Goal: Entertainment & Leisure: Consume media (video, audio)

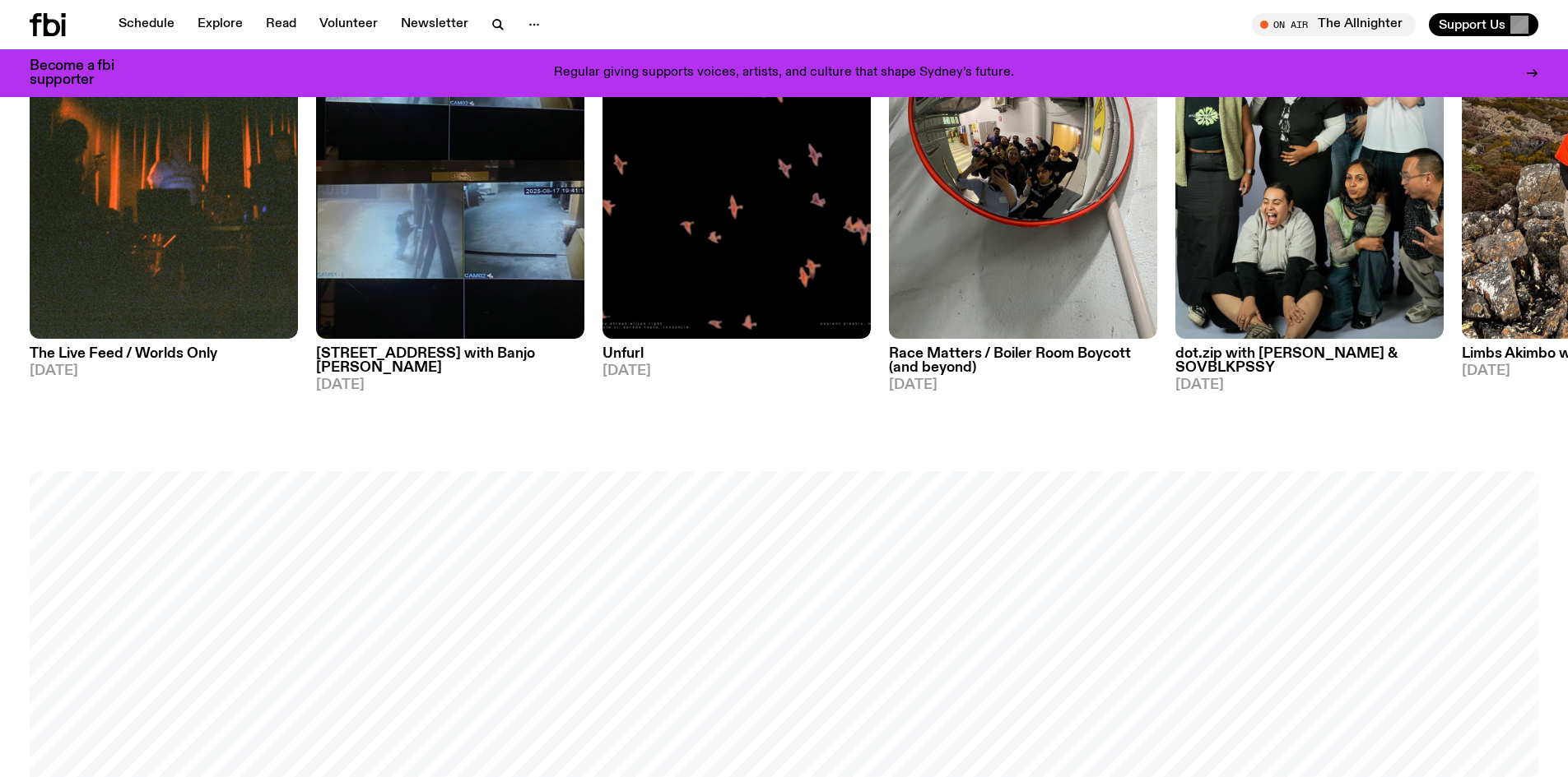
scroll to position [1714, 0]
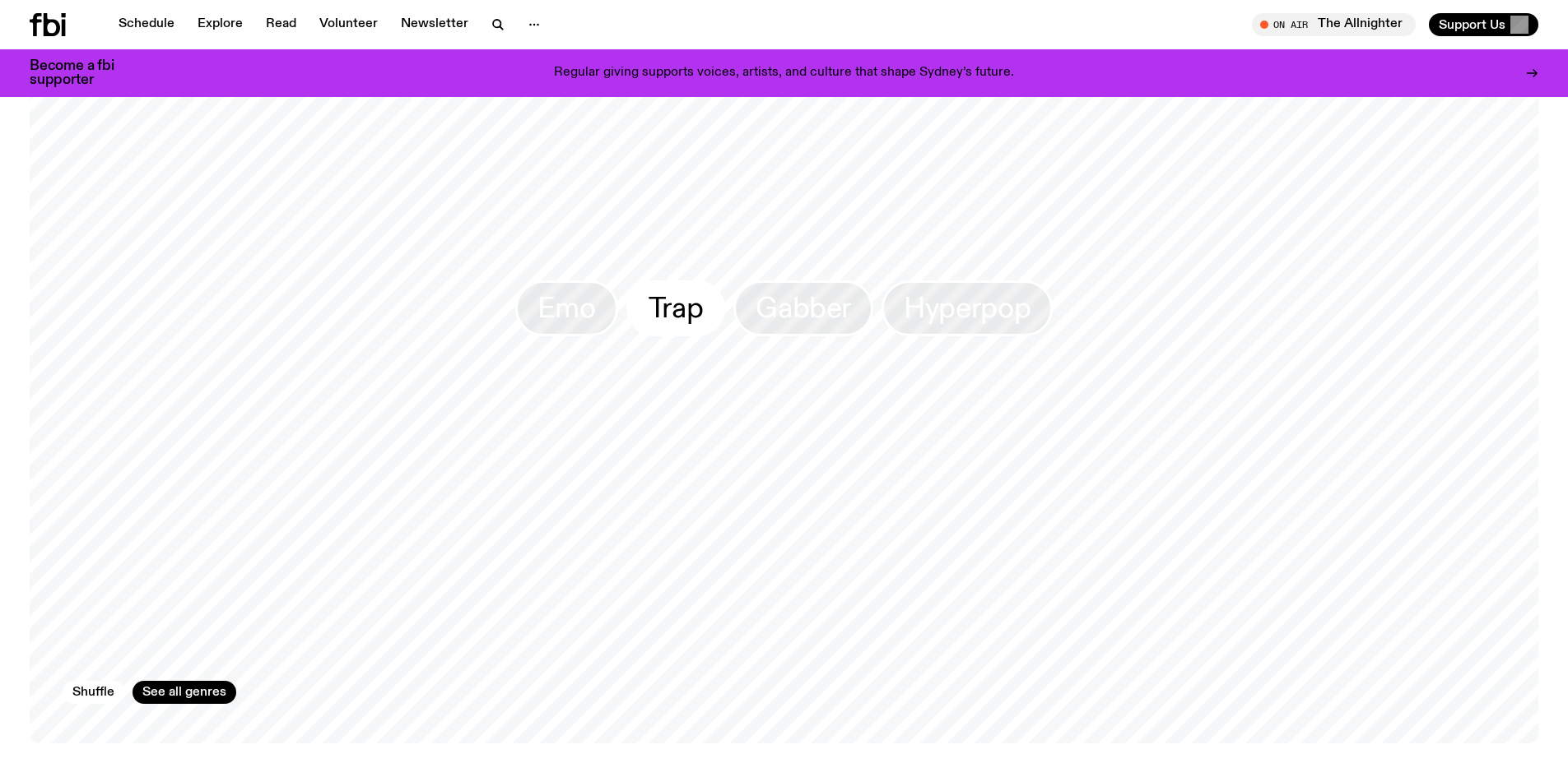
click at [659, 311] on span "Trap" at bounding box center [676, 308] width 56 height 32
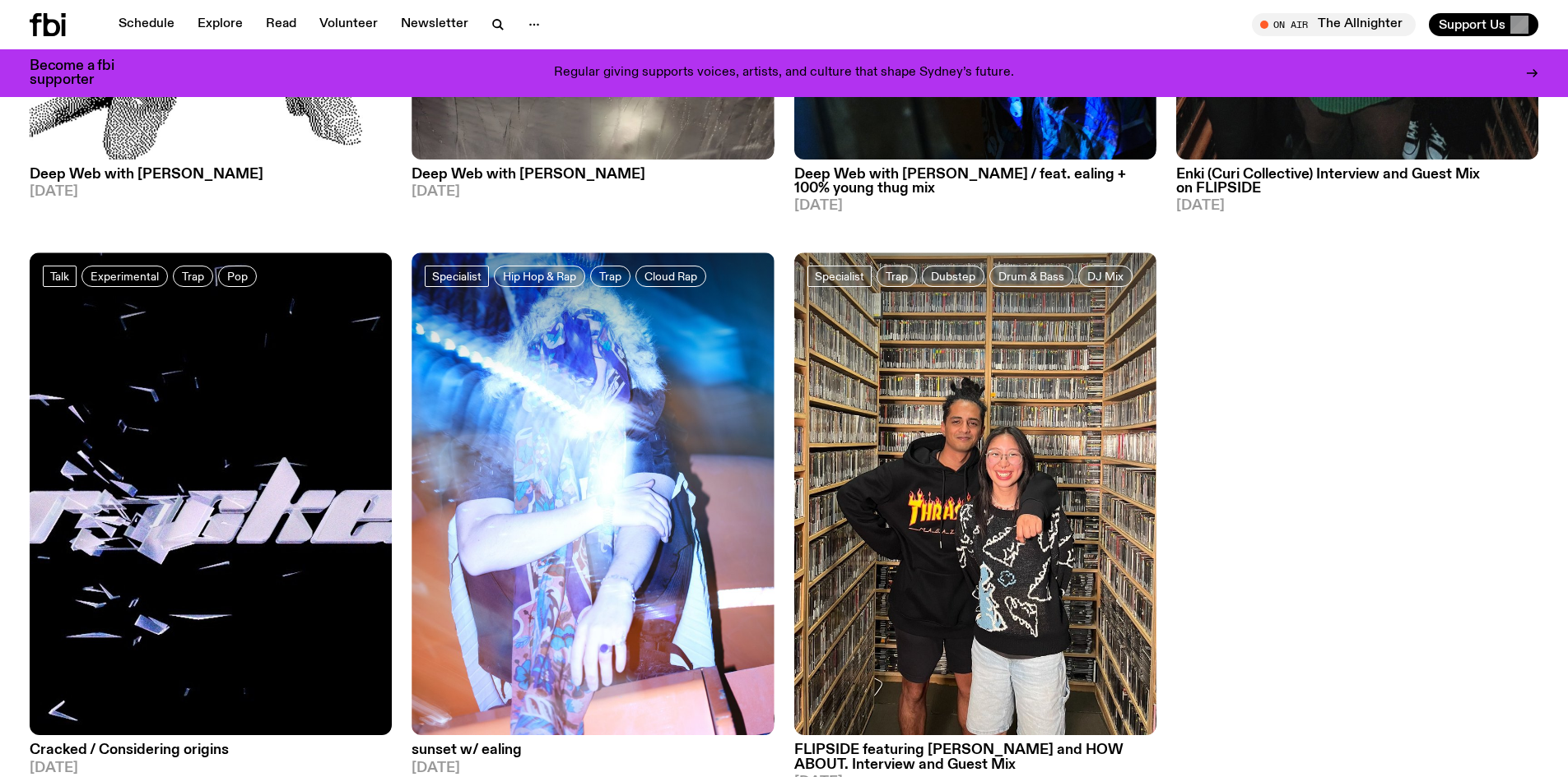
scroll to position [644, 0]
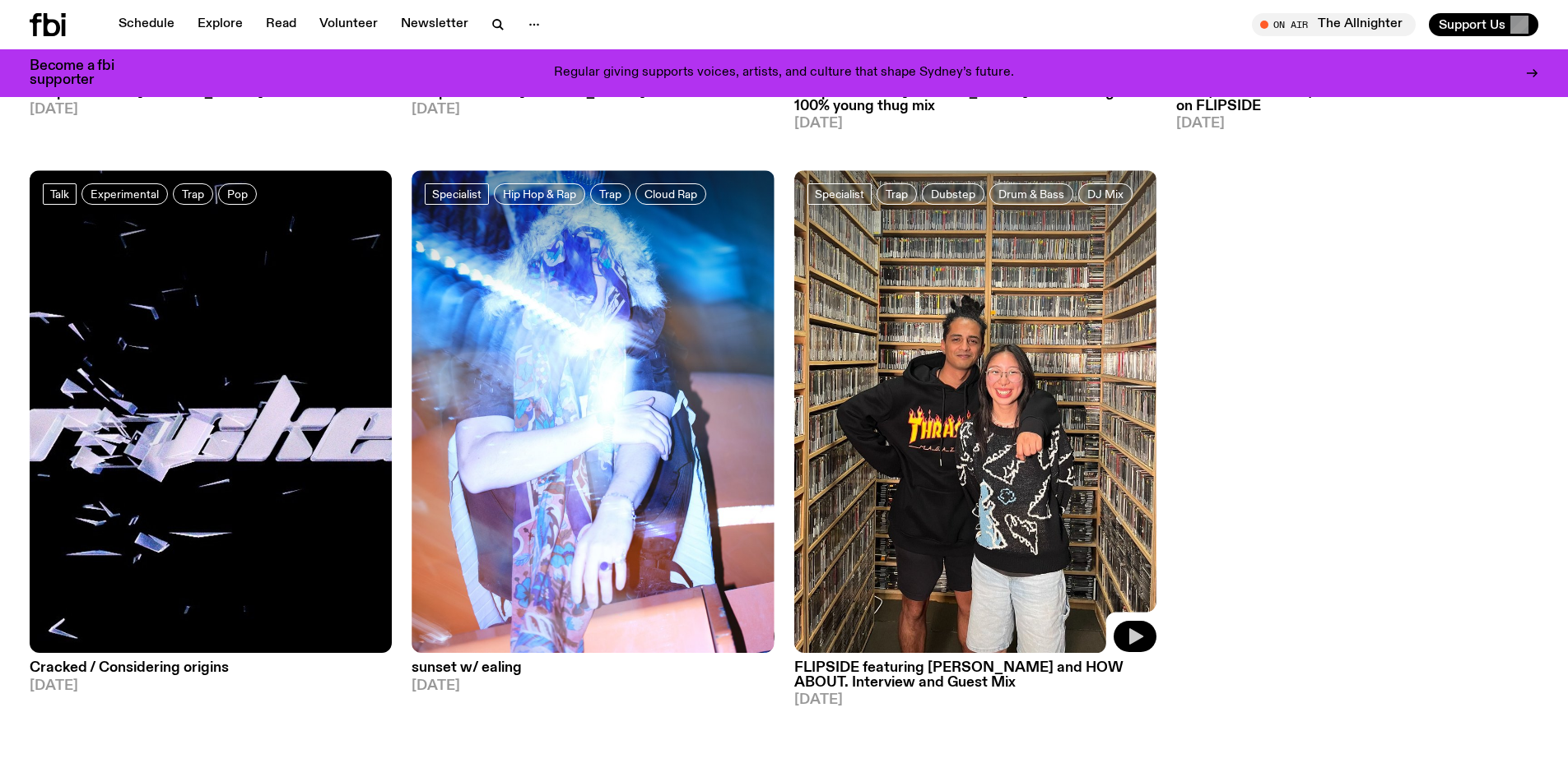
click at [1145, 637] on button "button" at bounding box center [1134, 637] width 43 height 31
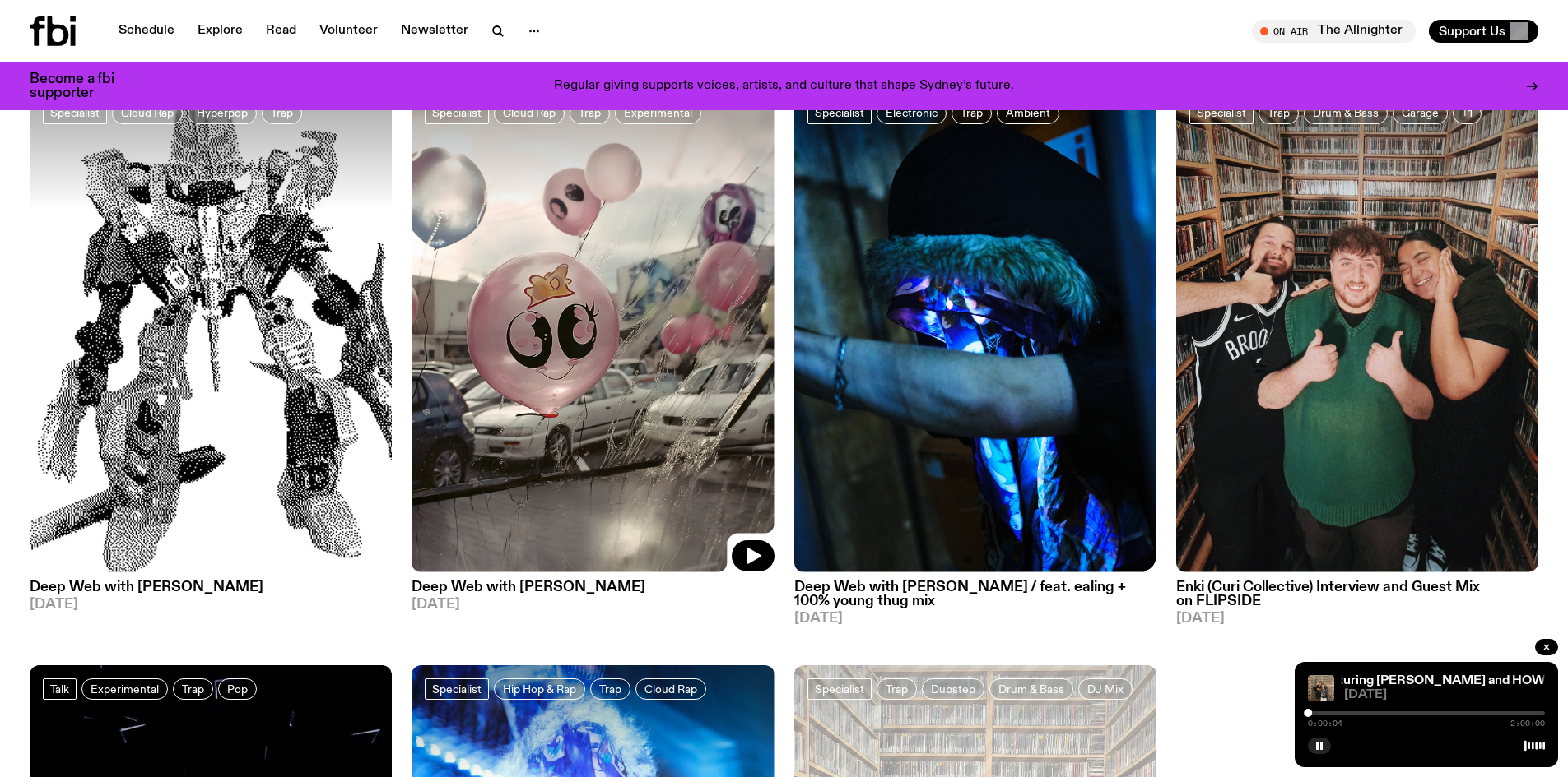
scroll to position [0, 0]
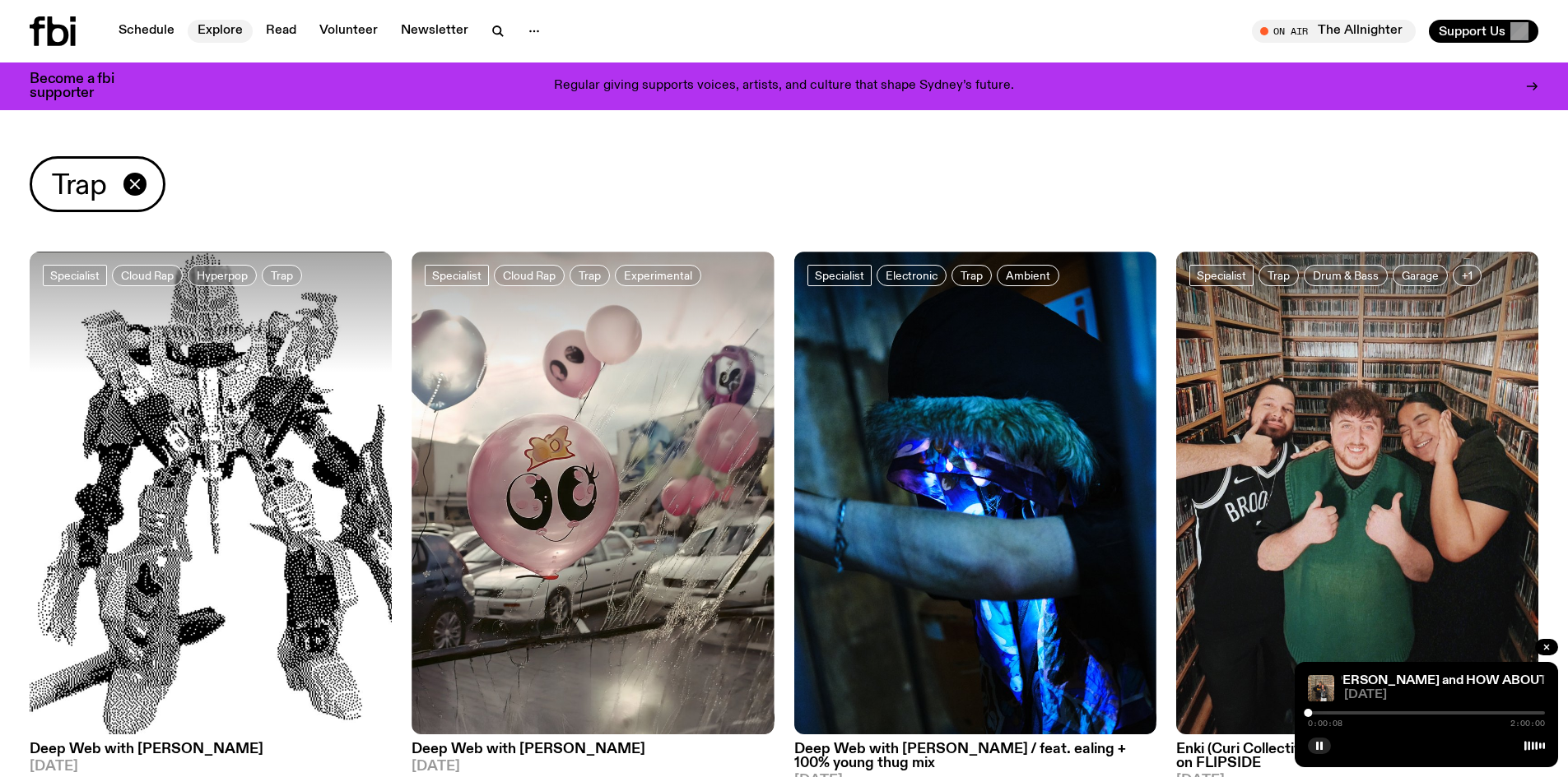
click at [224, 20] on link "Explore" at bounding box center [220, 31] width 65 height 23
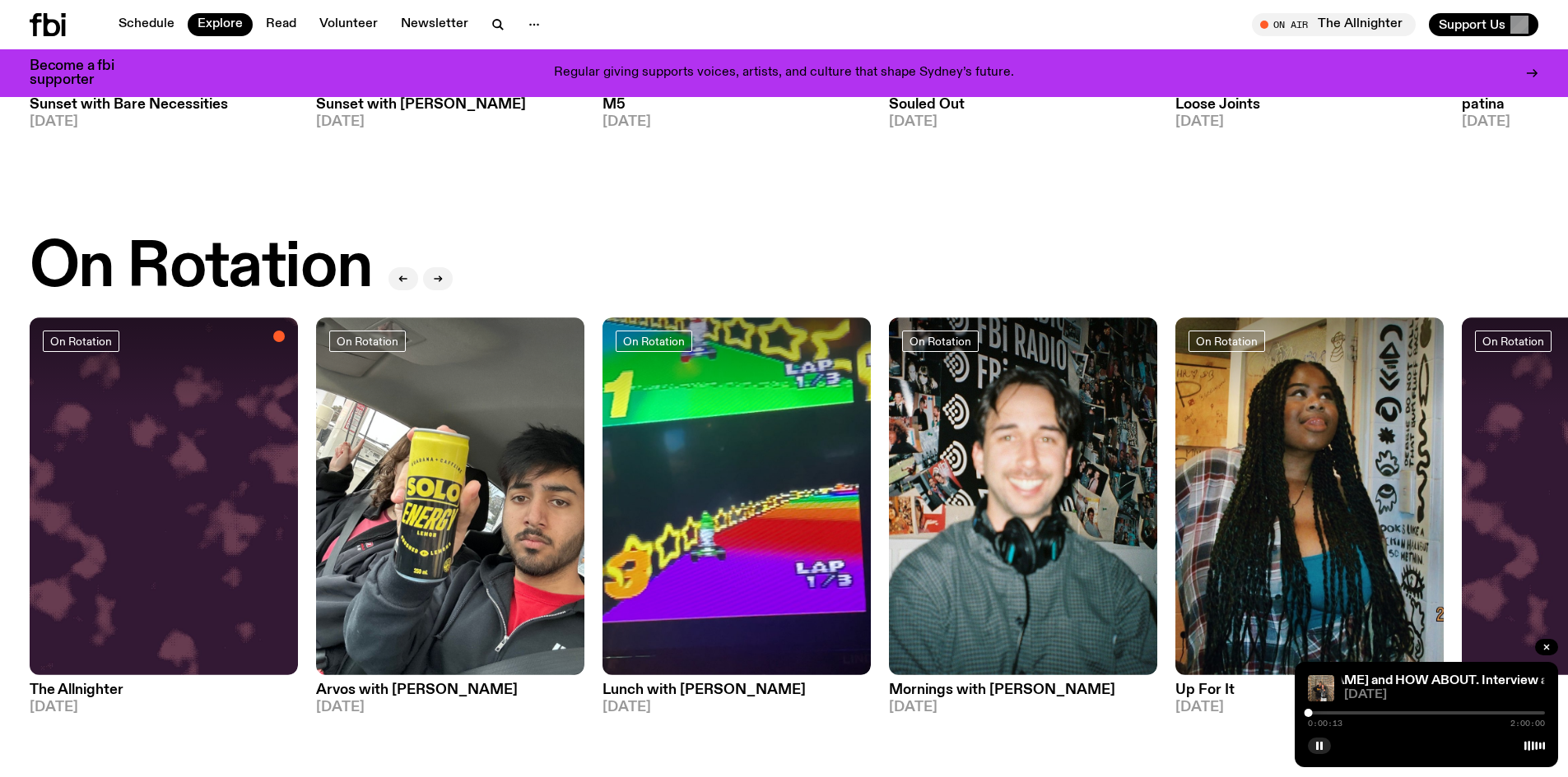
scroll to position [658, 0]
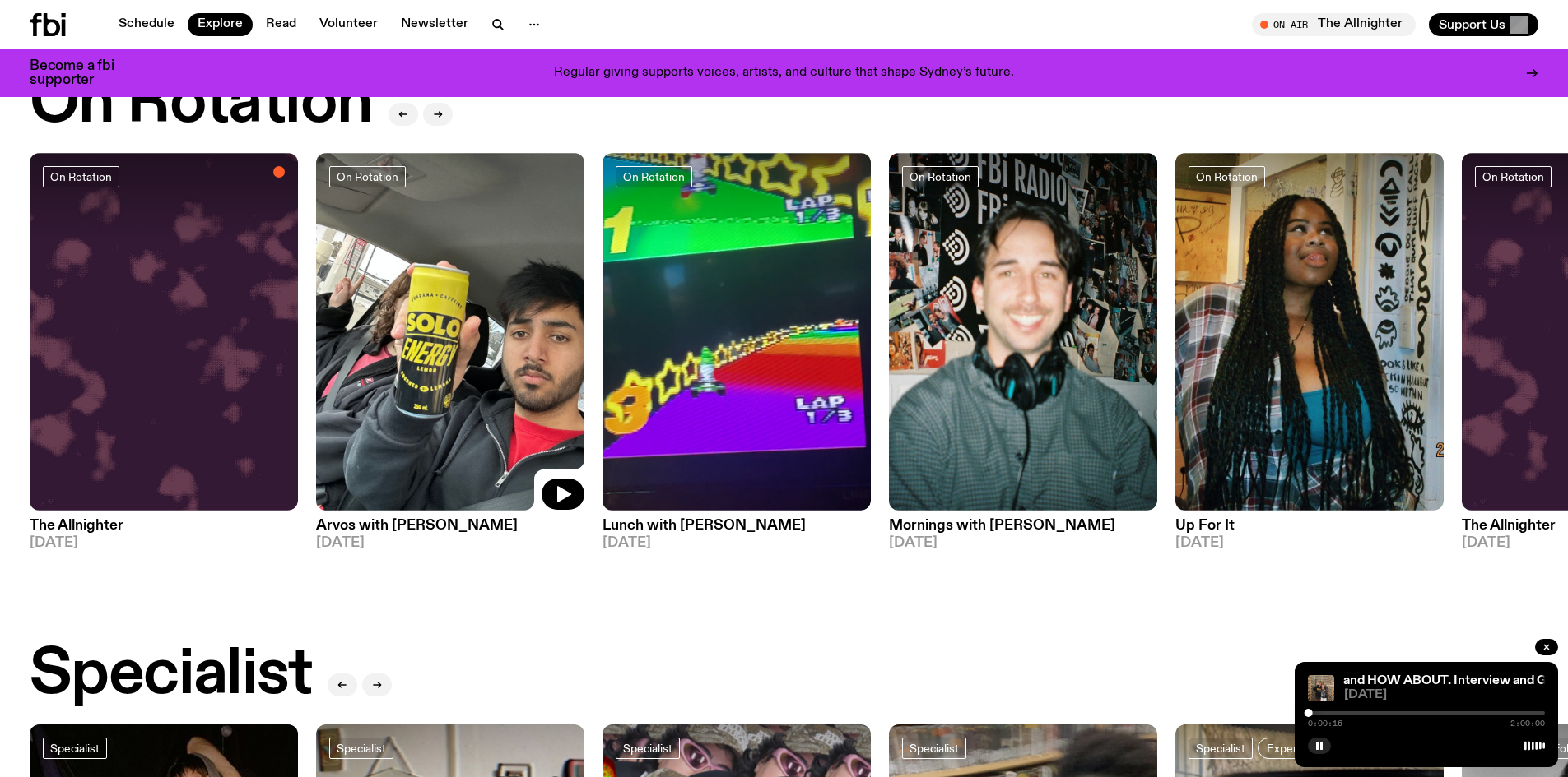
click at [464, 329] on img at bounding box center [449, 331] width 268 height 358
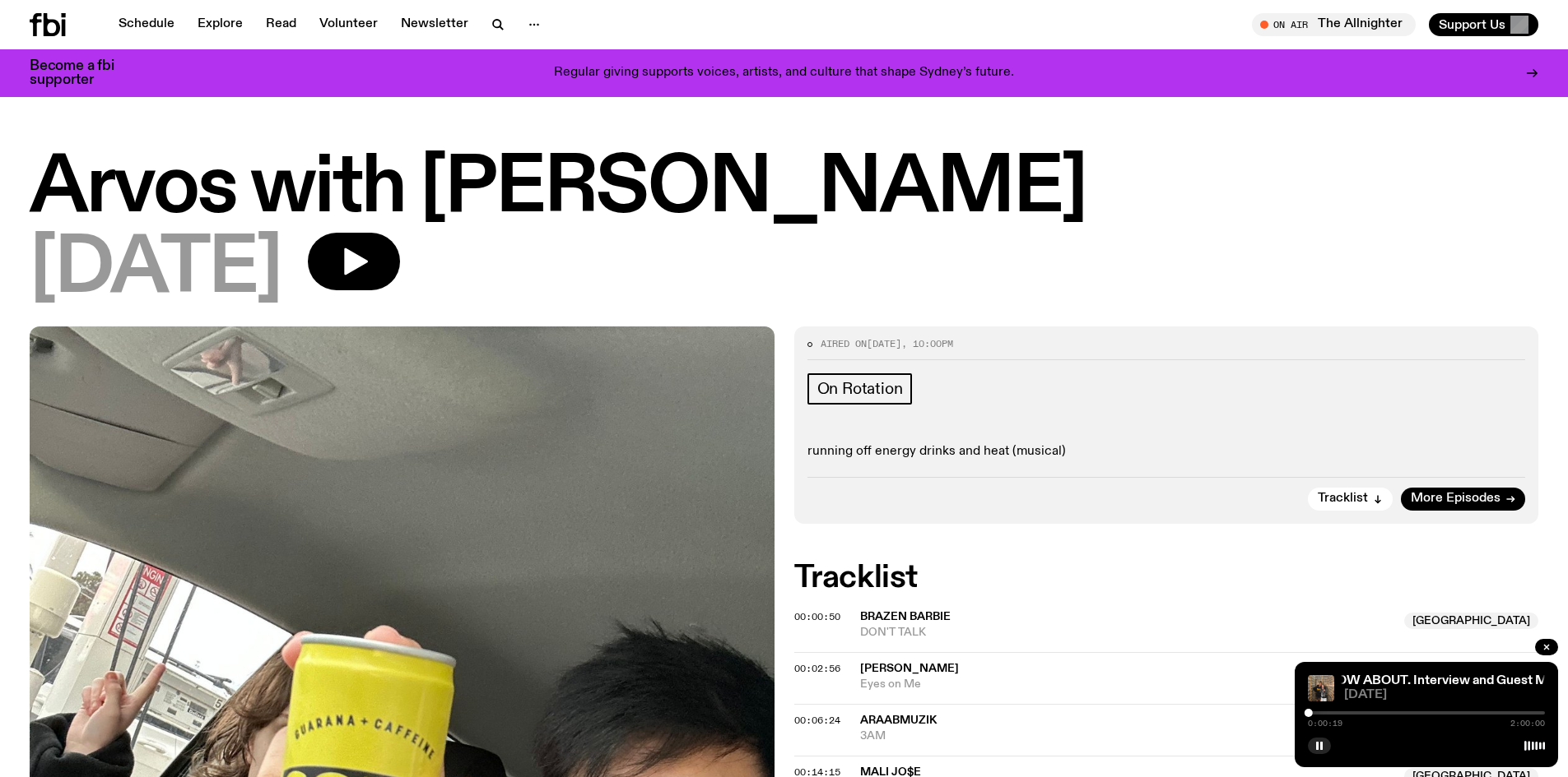
scroll to position [82, 0]
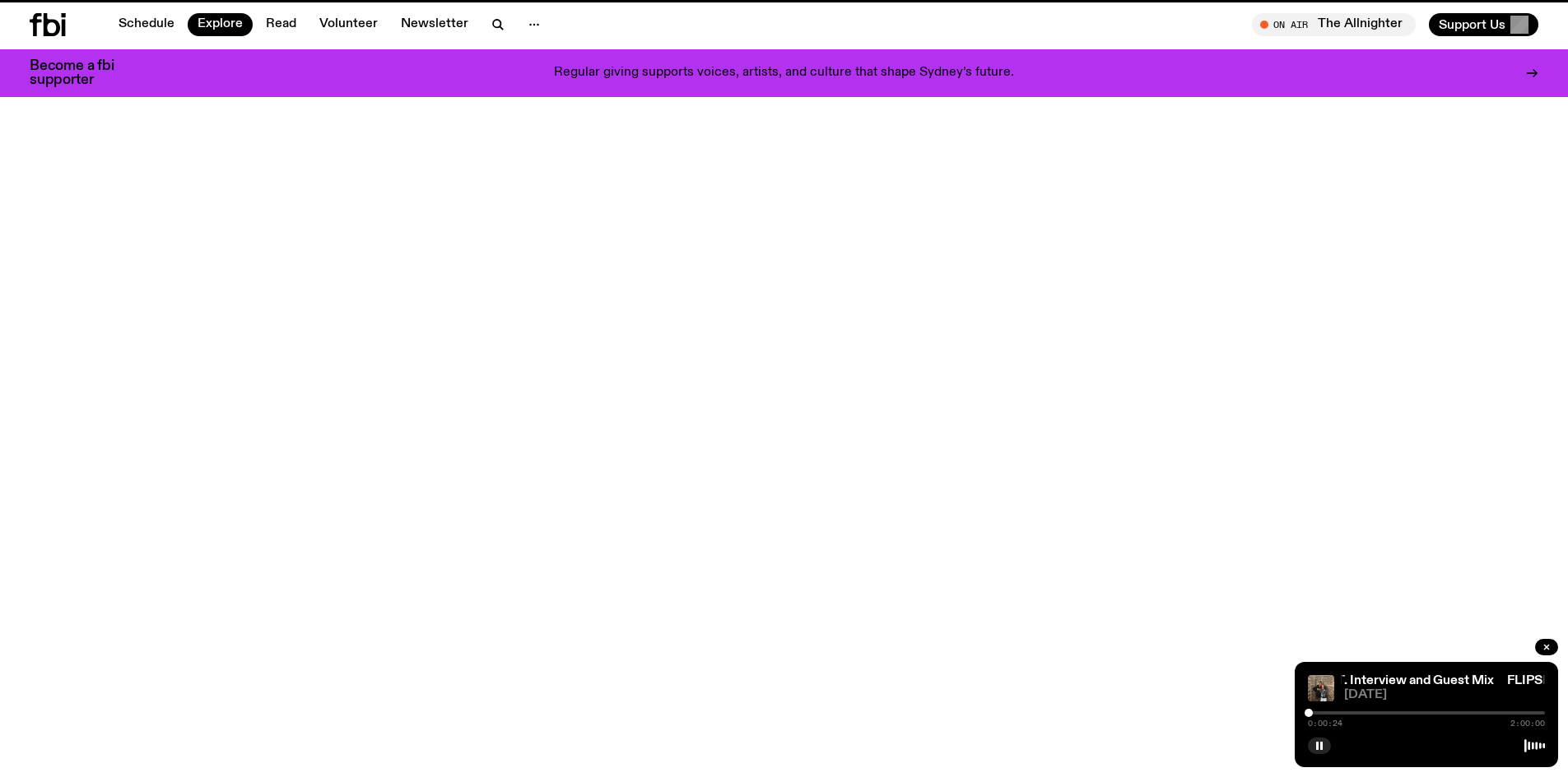
scroll to position [658, 0]
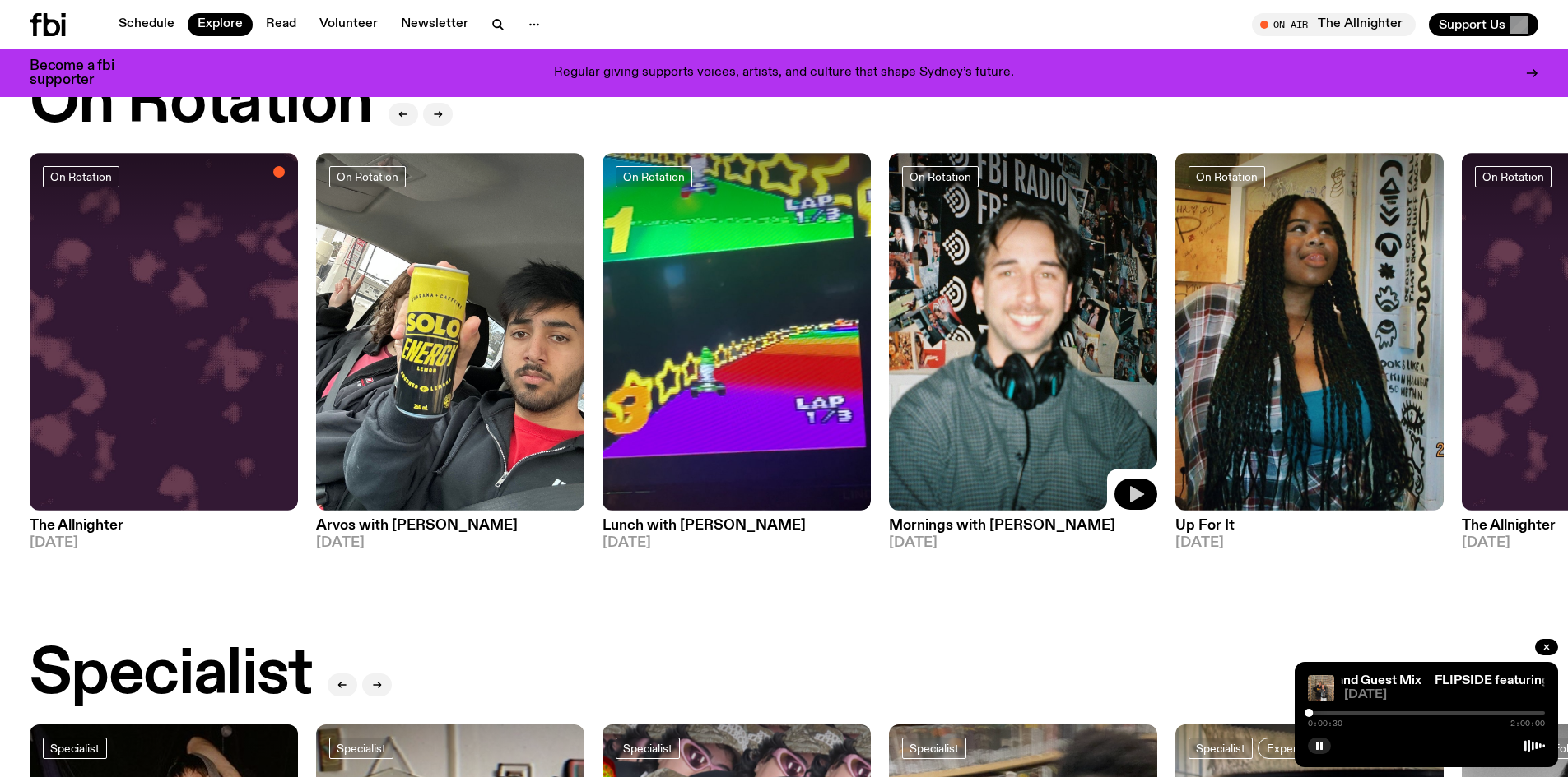
click at [1131, 486] on icon "button" at bounding box center [1137, 494] width 14 height 16
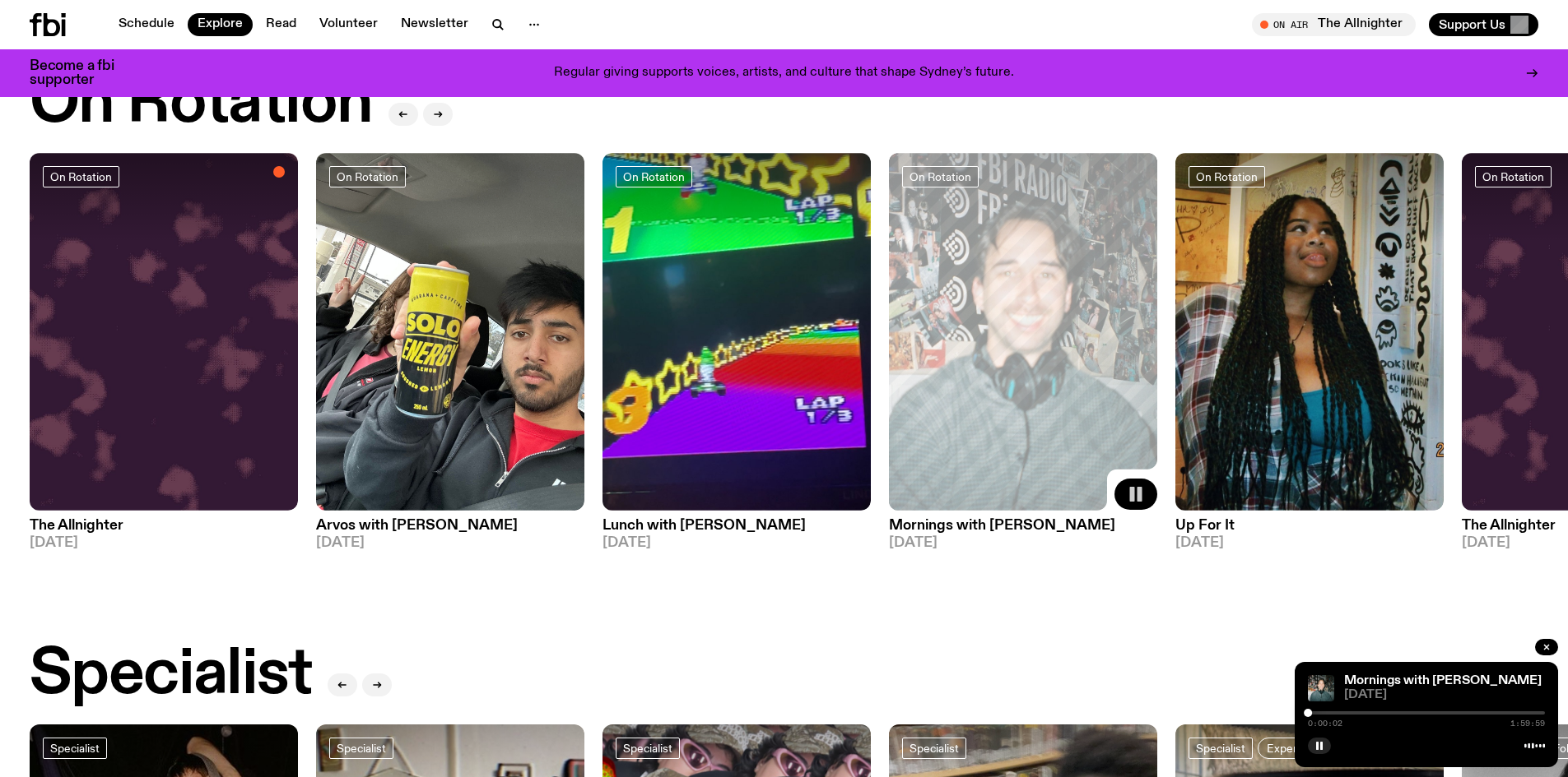
click at [1317, 713] on div at bounding box center [1426, 713] width 237 height 3
click at [1320, 744] on icon "button" at bounding box center [1319, 746] width 10 height 10
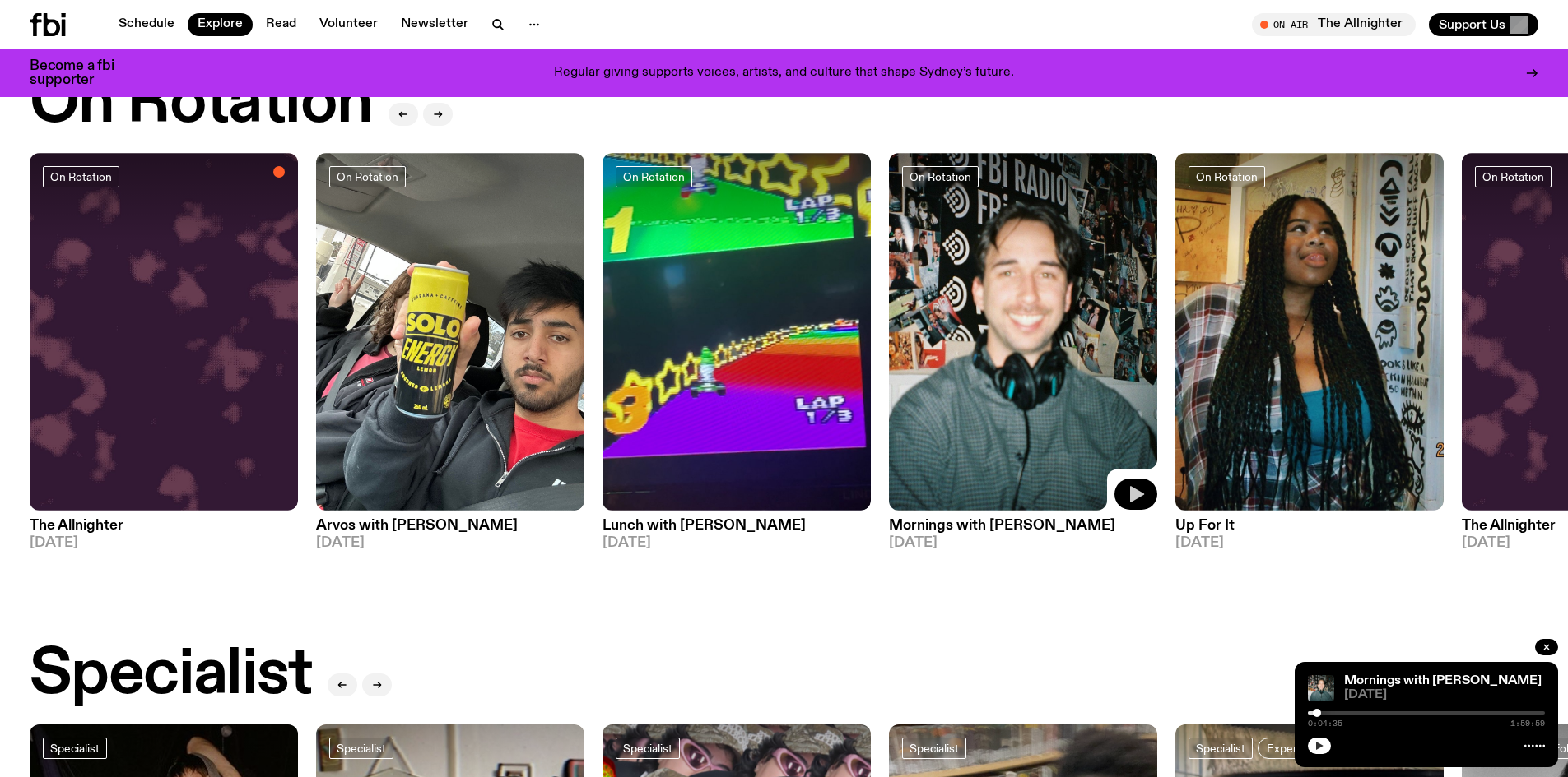
click at [1320, 744] on icon "button" at bounding box center [1320, 746] width 8 height 8
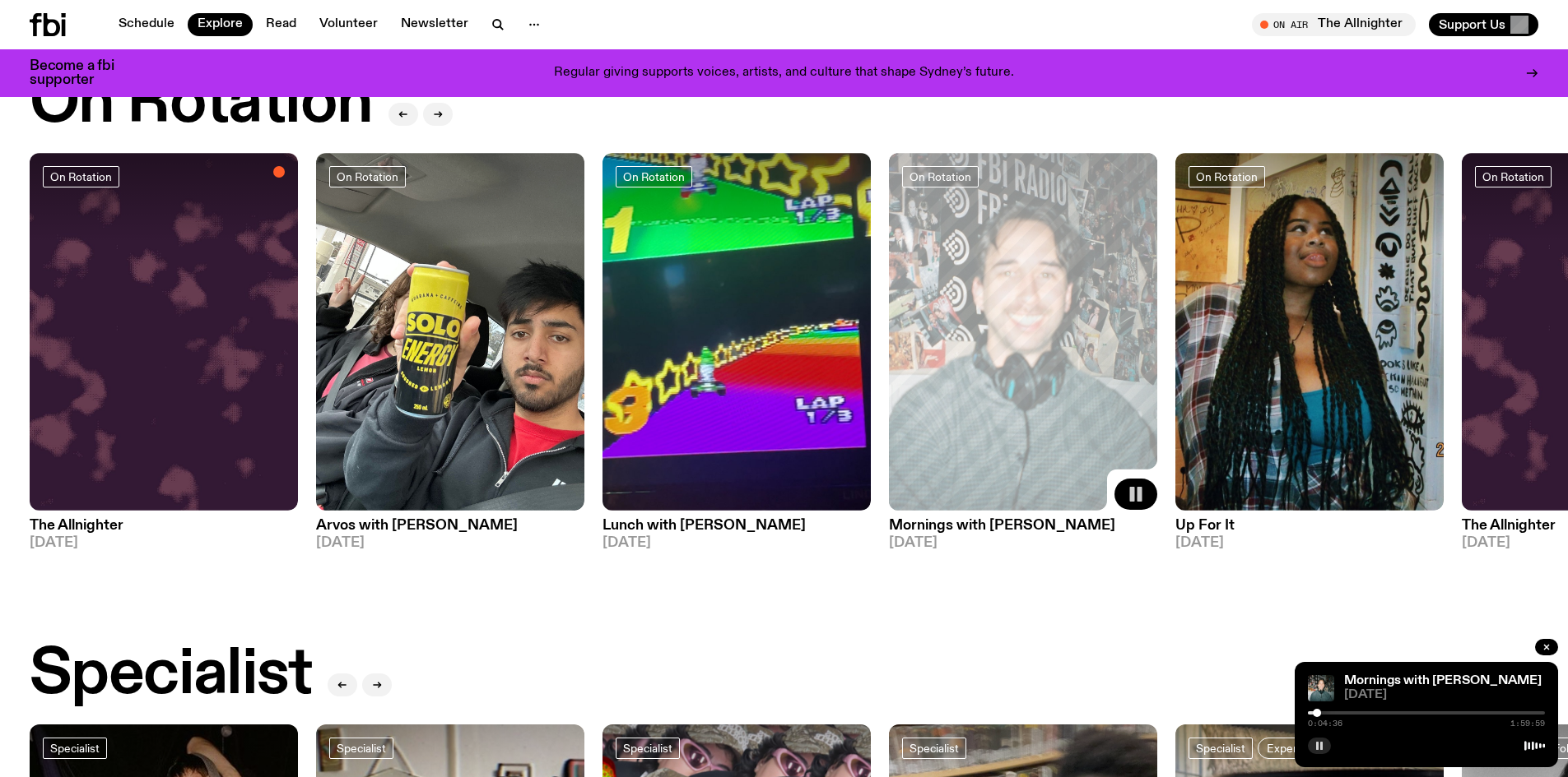
click at [1311, 713] on div at bounding box center [1197, 713] width 237 height 3
drag, startPoint x: 1311, startPoint y: 713, endPoint x: 1304, endPoint y: 721, distance: 10.6
click at [1304, 721] on div "Mornings with [PERSON_NAME] [DATE] 0:00:00 1:59:59" at bounding box center [1427, 715] width 264 height 105
click at [1374, 686] on link "Mornings with [PERSON_NAME]" at bounding box center [1443, 681] width 198 height 13
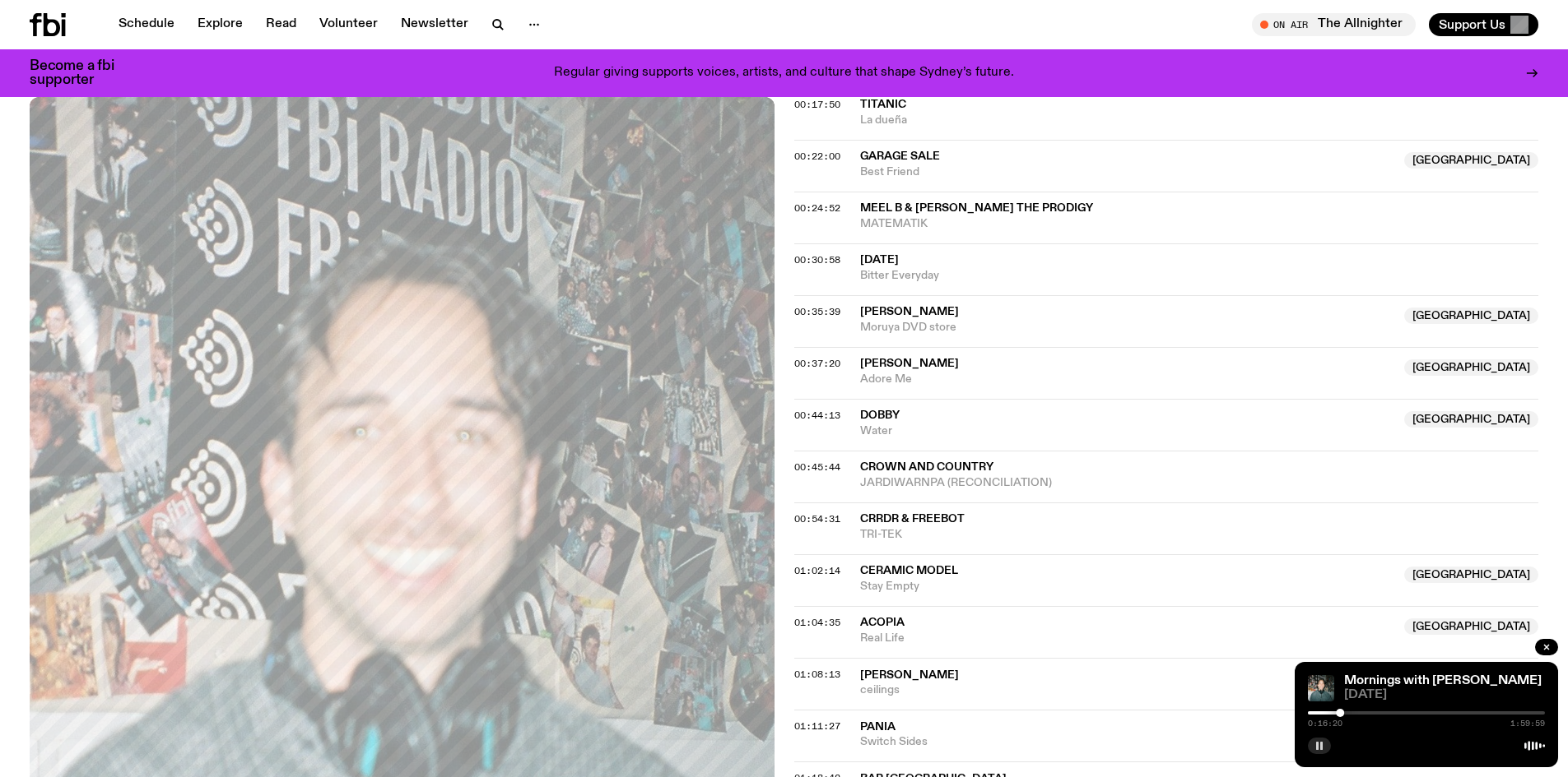
scroll to position [728, 0]
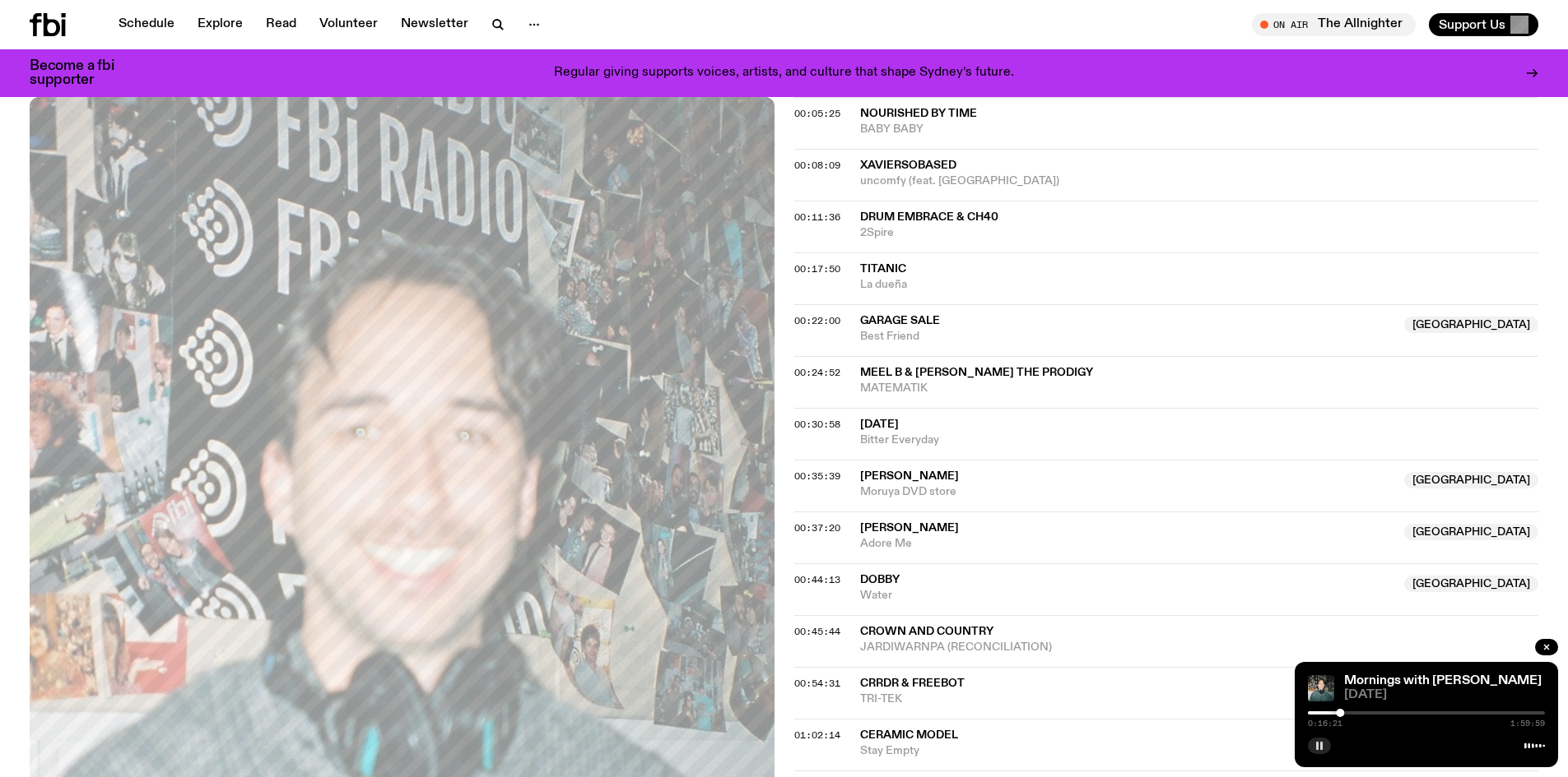
click at [887, 267] on span "Titanic" at bounding box center [882, 269] width 46 height 11
click at [957, 281] on span "La dueña" at bounding box center [1199, 285] width 679 height 16
click at [1346, 714] on div "0:16:27 1:59:59" at bounding box center [1426, 718] width 237 height 20
click at [1348, 712] on div at bounding box center [1426, 713] width 237 height 3
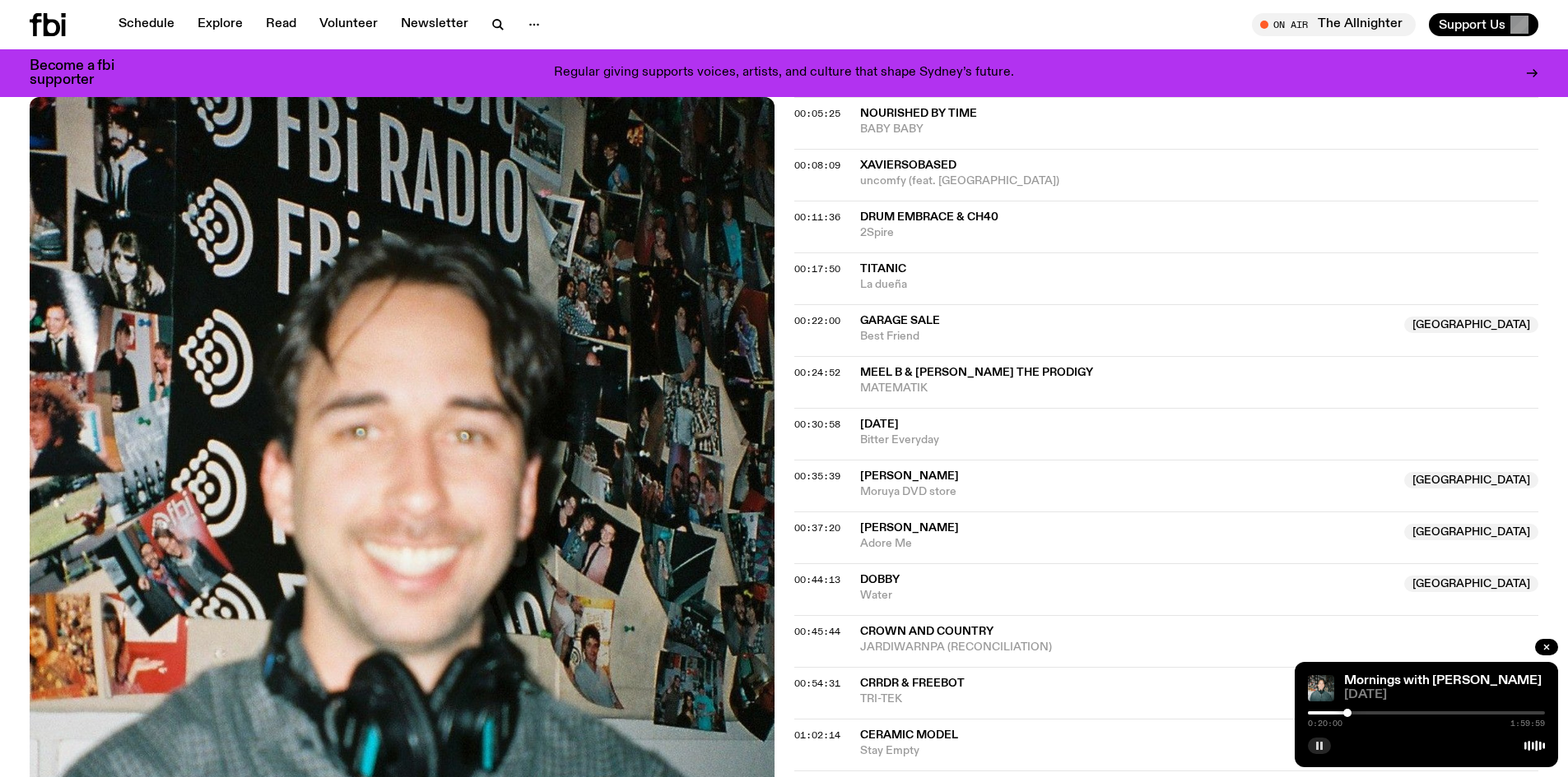
click at [1342, 715] on div "0:20:00 1:59:59" at bounding box center [1426, 718] width 237 height 20
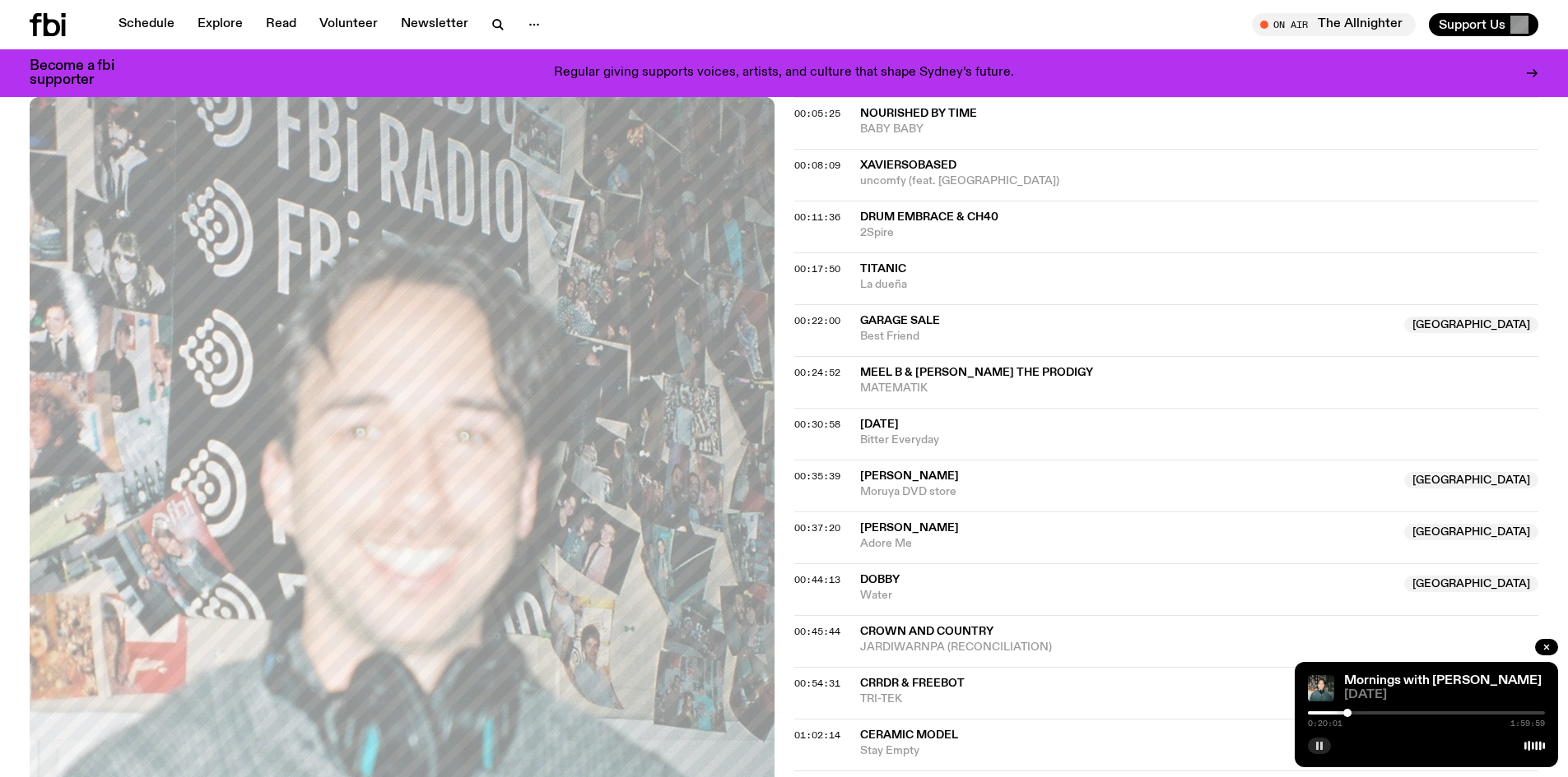
click at [1342, 714] on div at bounding box center [1229, 713] width 237 height 3
click at [1352, 712] on div at bounding box center [1426, 713] width 237 height 3
click at [1358, 710] on div "0:22:06 1:59:59" at bounding box center [1426, 718] width 237 height 20
click at [1359, 712] on div at bounding box center [1426, 713] width 237 height 3
click at [1351, 714] on div at bounding box center [1240, 713] width 237 height 3
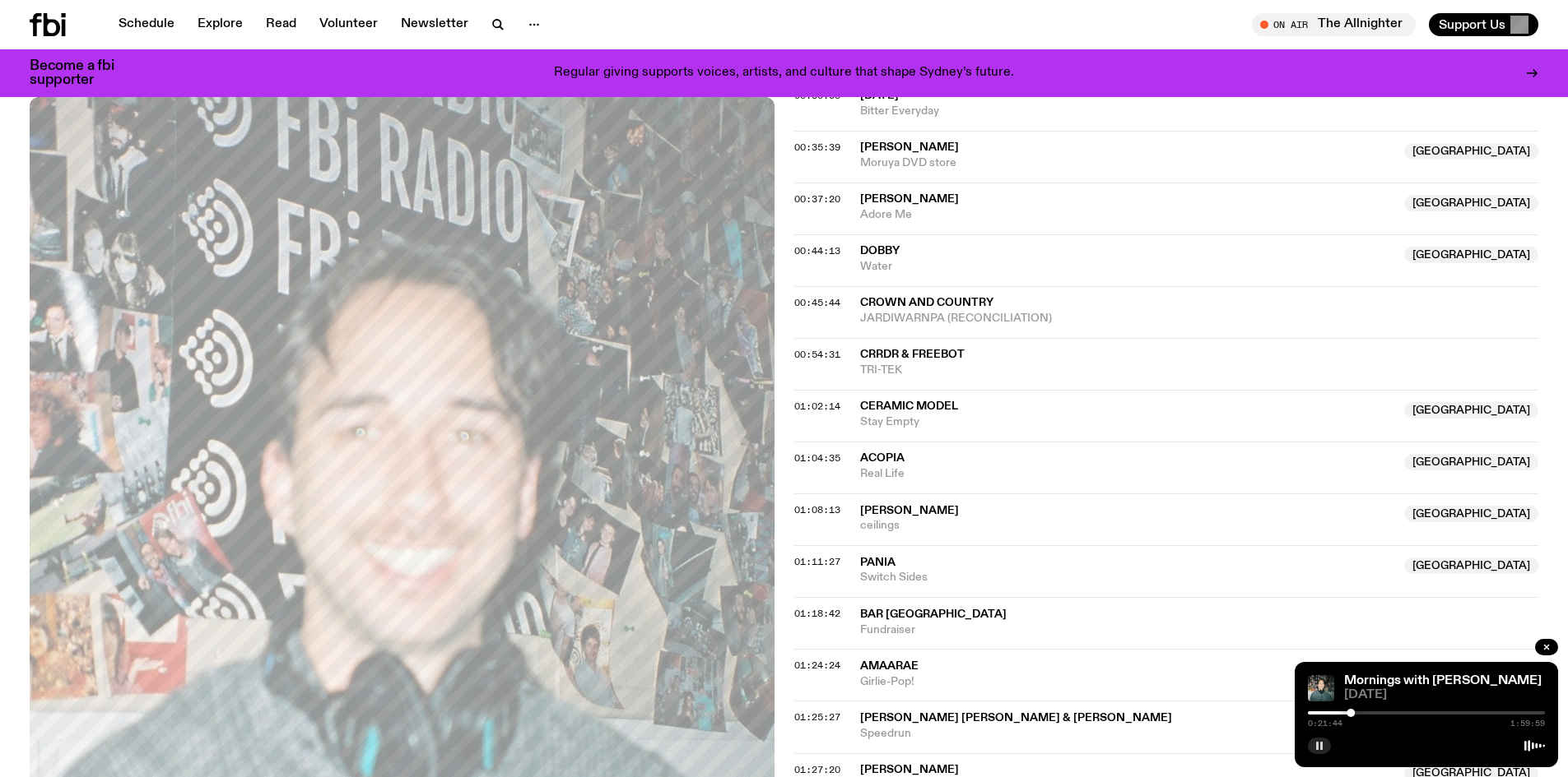
scroll to position [974, 0]
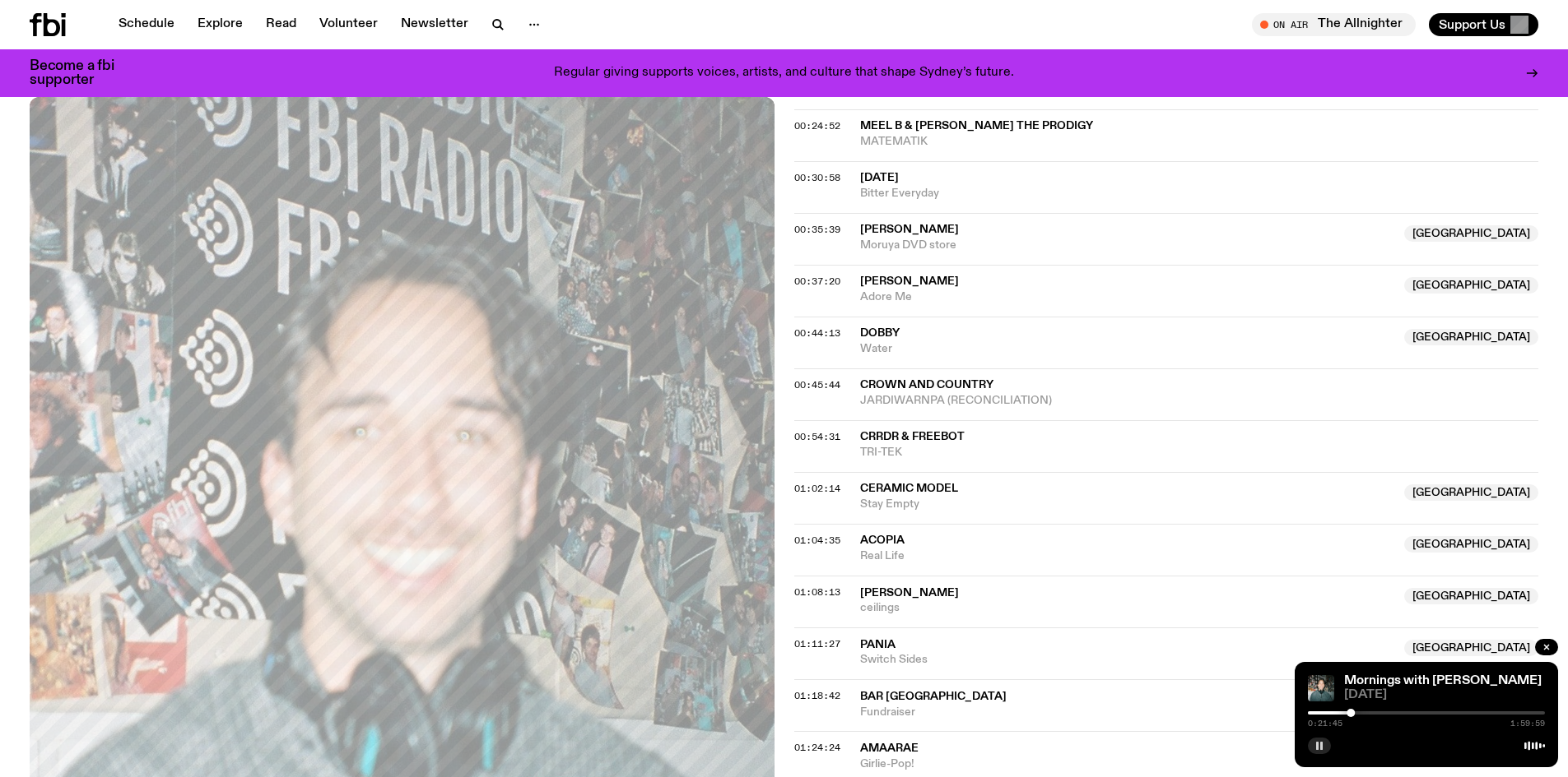
click at [1511, 231] on span "[GEOGRAPHIC_DATA]" at bounding box center [1471, 233] width 134 height 16
click at [1395, 238] on span "Moruya DVD store" at bounding box center [1127, 245] width 535 height 16
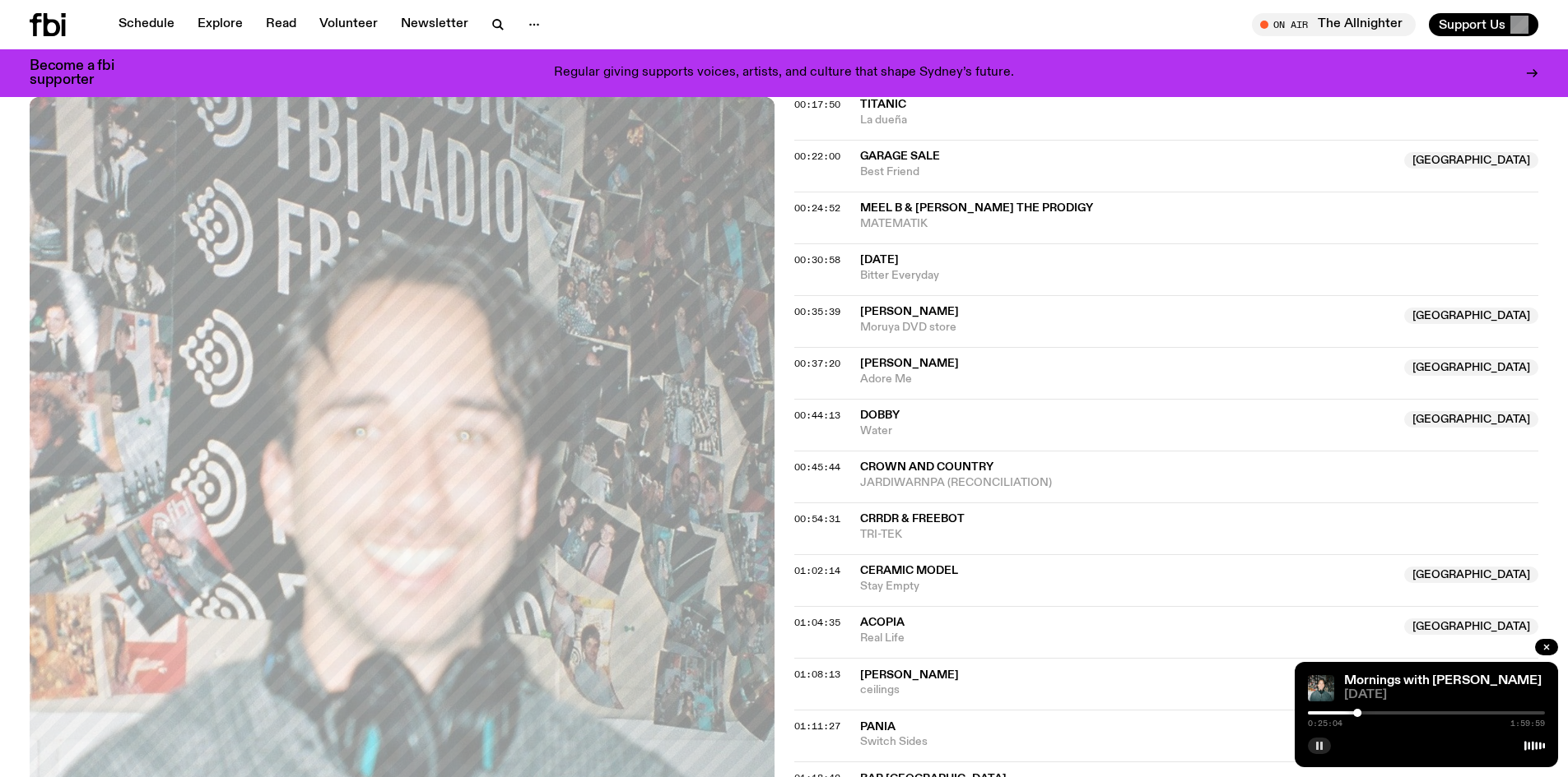
click at [974, 206] on span "Meel B & [PERSON_NAME] The Prodigy" at bounding box center [976, 207] width 233 height 11
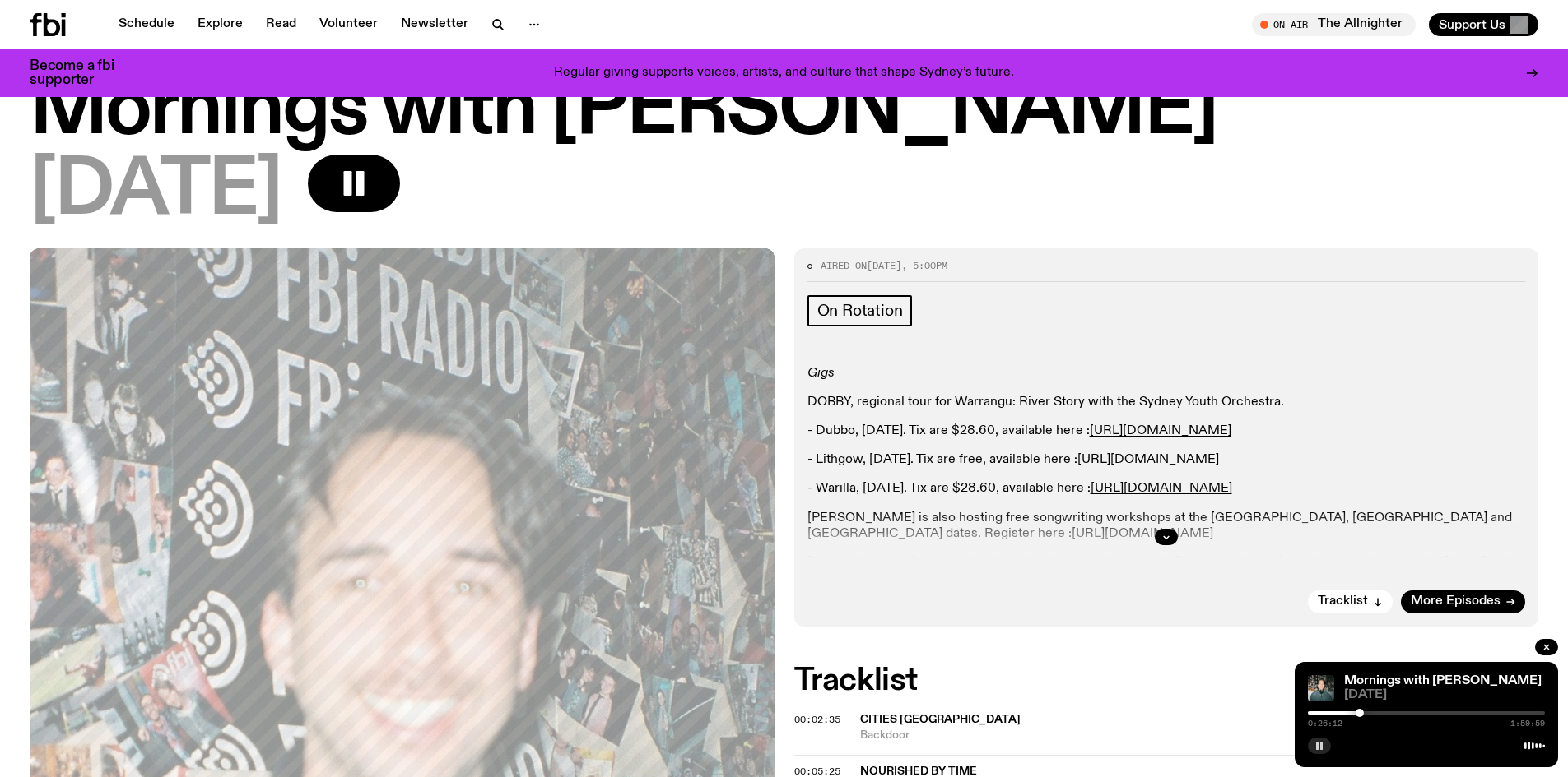
scroll to position [0, 0]
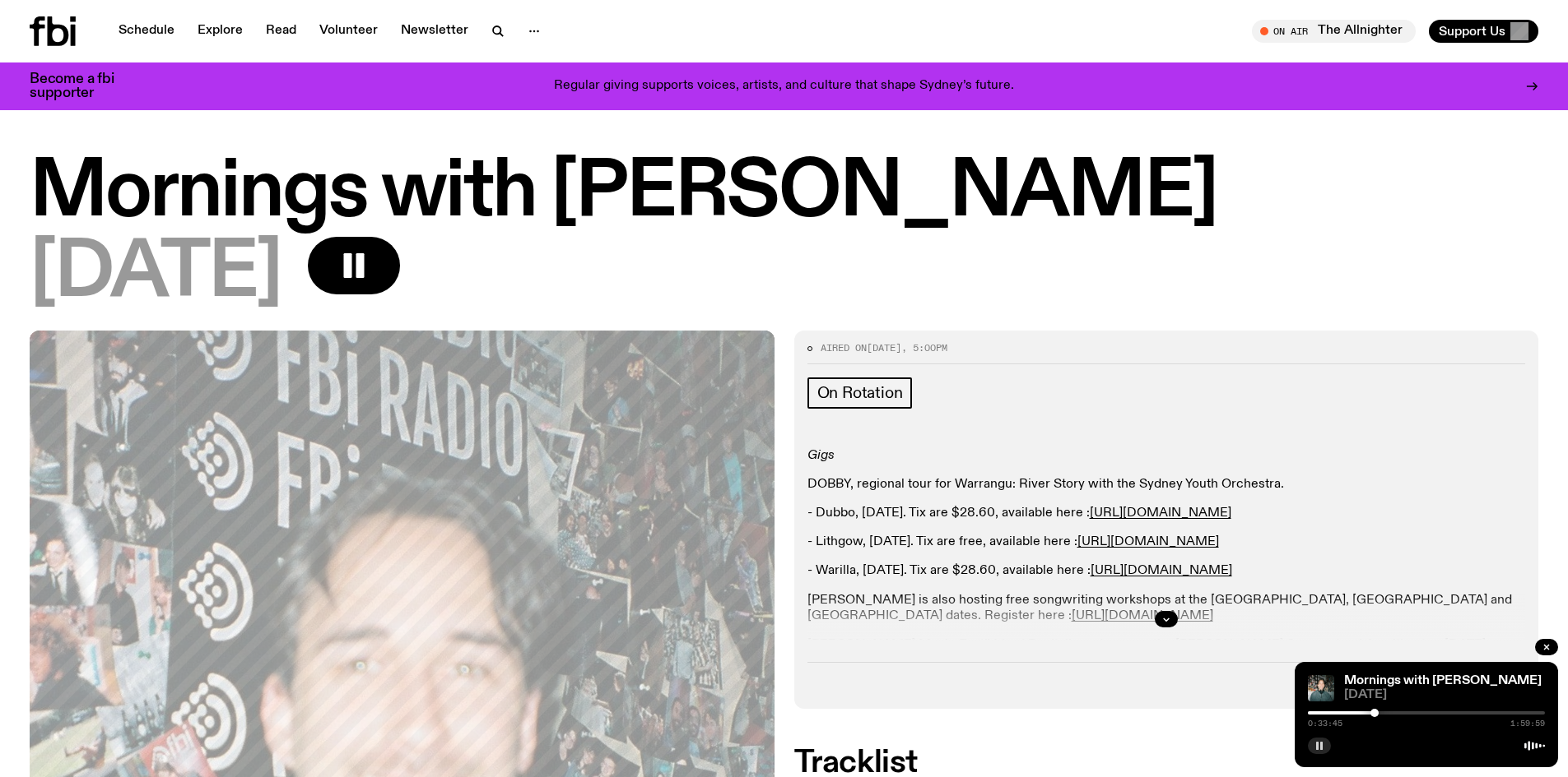
click at [1322, 745] on rect "button" at bounding box center [1321, 746] width 3 height 8
